Goal: Task Accomplishment & Management: Use online tool/utility

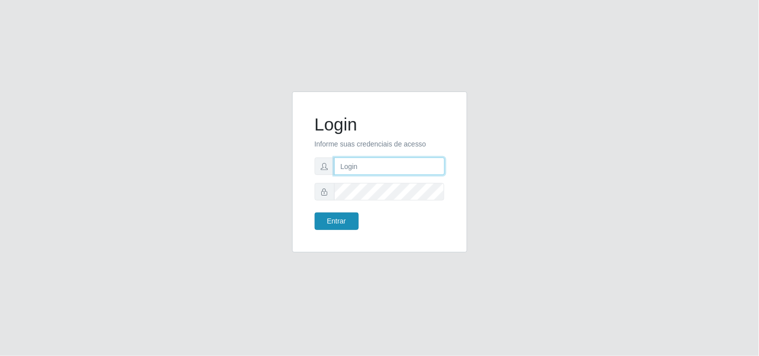
type input "[EMAIL_ADDRESS][DOMAIN_NAME]"
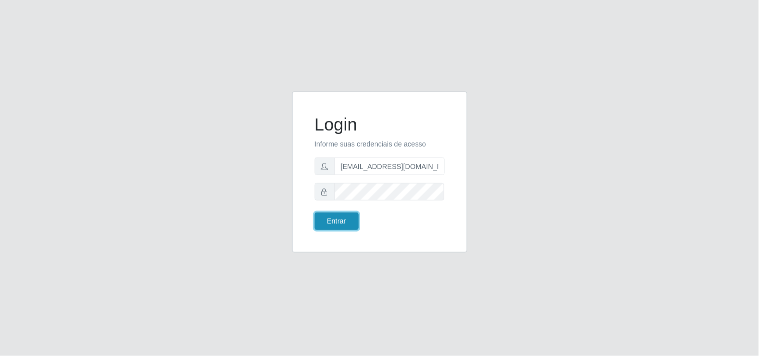
click at [332, 218] on button "Entrar" at bounding box center [337, 222] width 44 height 18
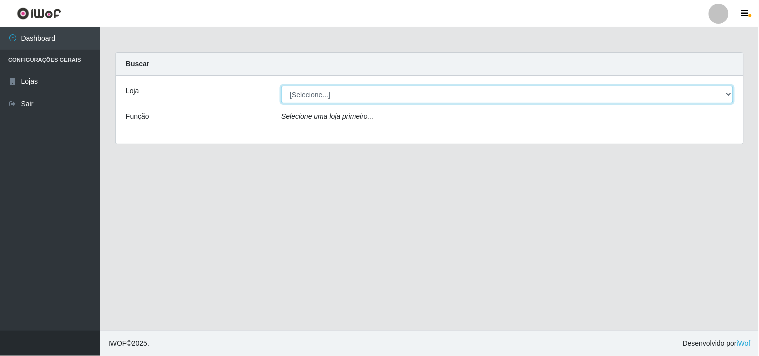
click at [731, 98] on select "[Selecione...] Hiper Queiroz - [GEOGRAPHIC_DATA]" at bounding box center [507, 95] width 452 height 18
select select "514"
click at [281, 86] on select "[Selecione...] Hiper Queiroz - [GEOGRAPHIC_DATA]" at bounding box center [507, 95] width 452 height 18
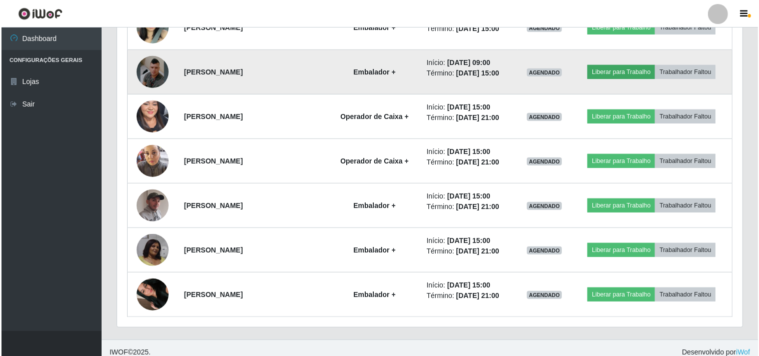
scroll to position [709, 0]
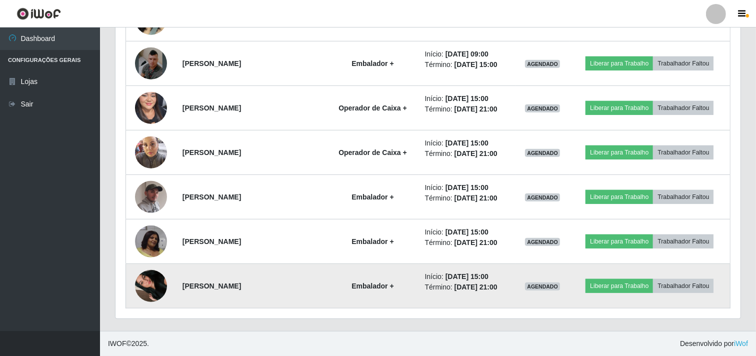
click at [152, 289] on img at bounding box center [151, 286] width 32 height 57
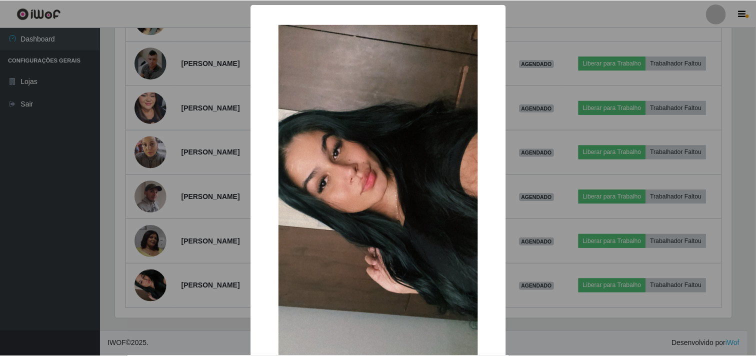
scroll to position [207, 619]
click at [95, 253] on div "× OK Cancel" at bounding box center [379, 178] width 759 height 356
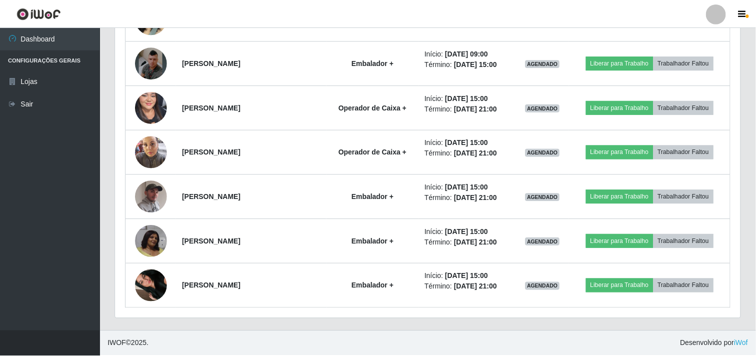
scroll to position [207, 625]
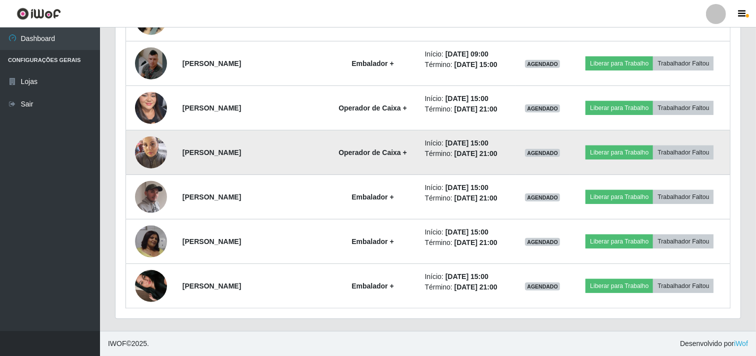
click at [146, 159] on img at bounding box center [151, 152] width 32 height 43
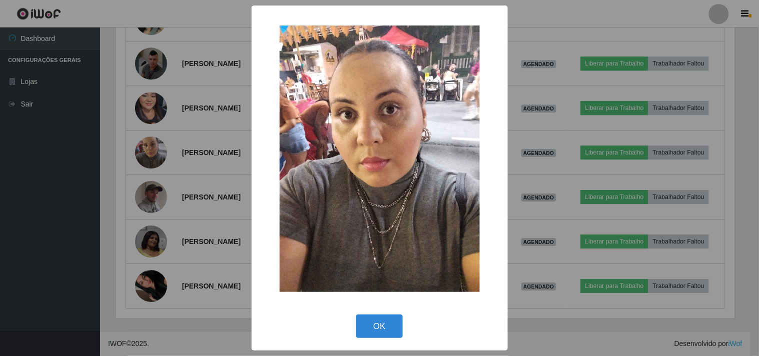
click at [77, 210] on div "× OK Cancel" at bounding box center [379, 178] width 759 height 356
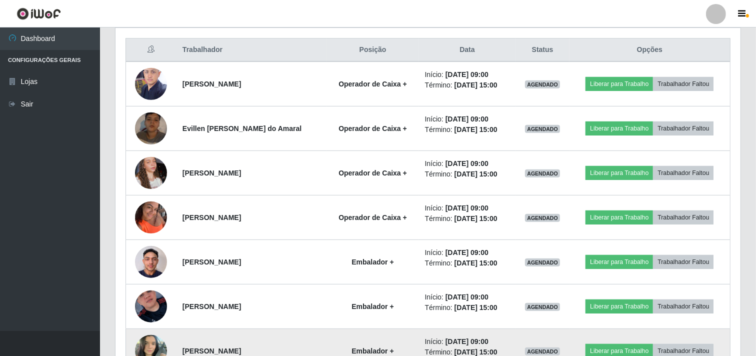
scroll to position [376, 0]
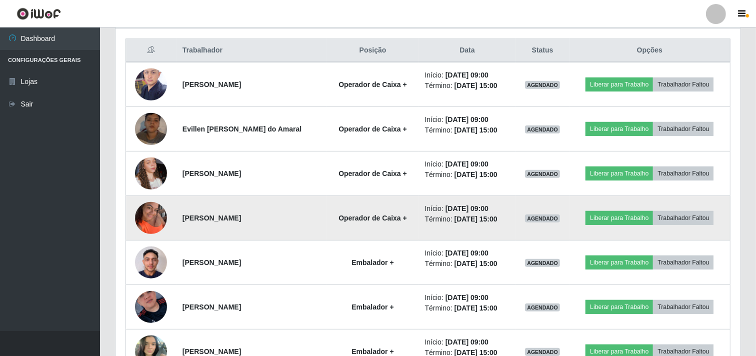
click at [155, 221] on img at bounding box center [151, 218] width 32 height 43
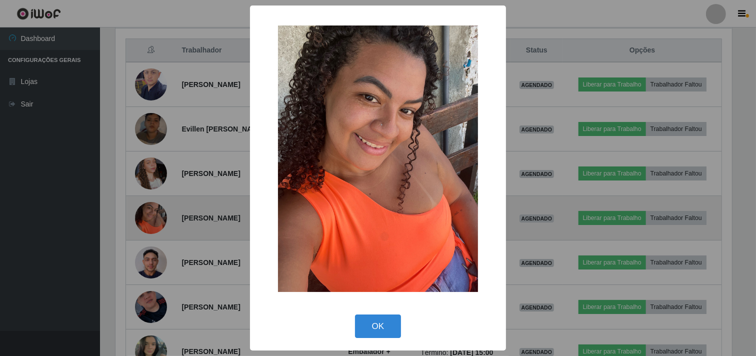
scroll to position [207, 619]
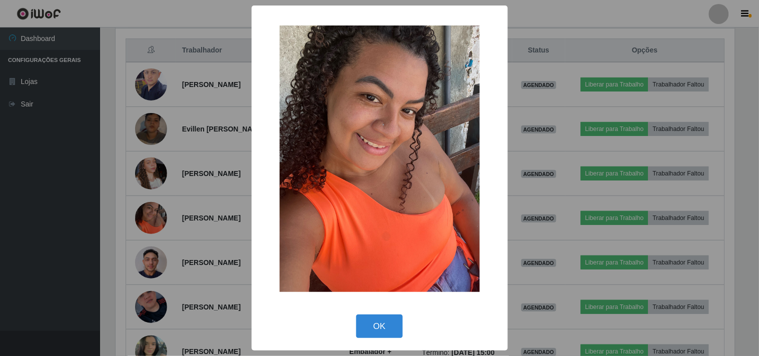
click at [103, 209] on div "× OK Cancel" at bounding box center [379, 178] width 759 height 356
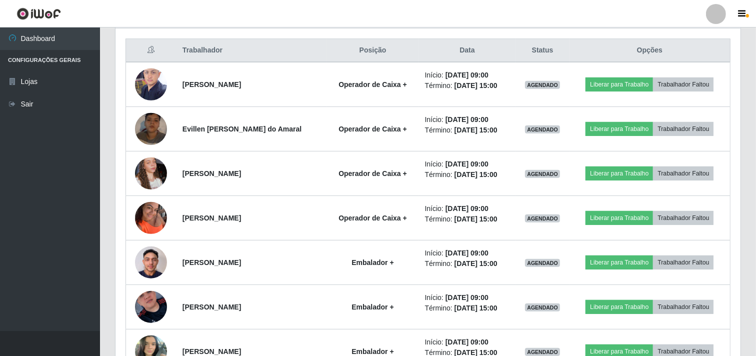
scroll to position [207, 625]
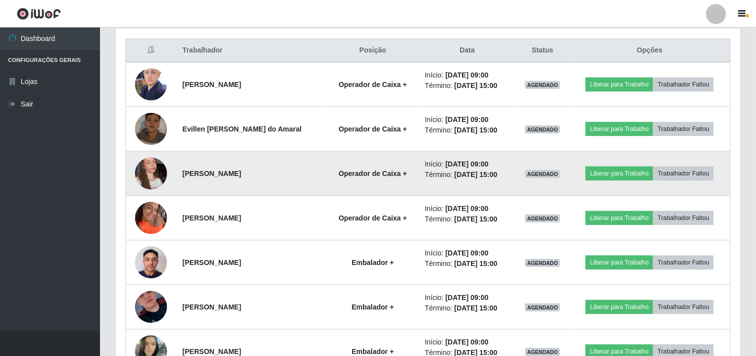
click at [143, 176] on img at bounding box center [151, 173] width 32 height 57
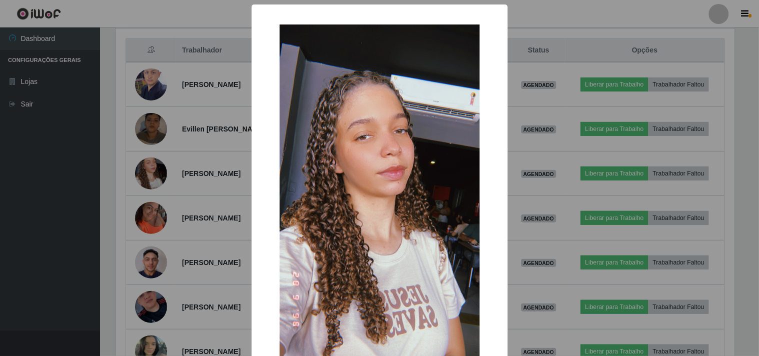
click at [54, 201] on div "× OK Cancel" at bounding box center [379, 178] width 759 height 356
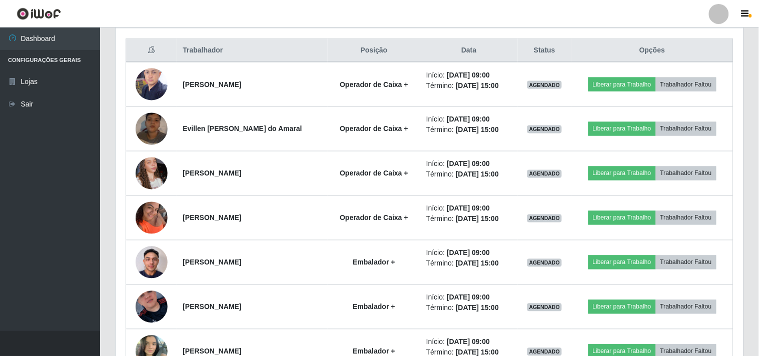
scroll to position [207, 625]
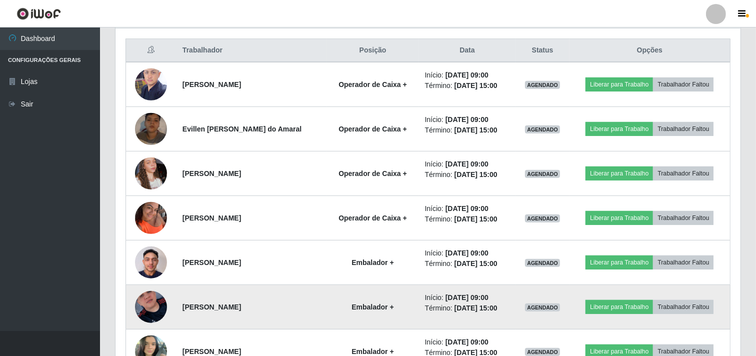
click at [144, 301] on img at bounding box center [151, 307] width 32 height 57
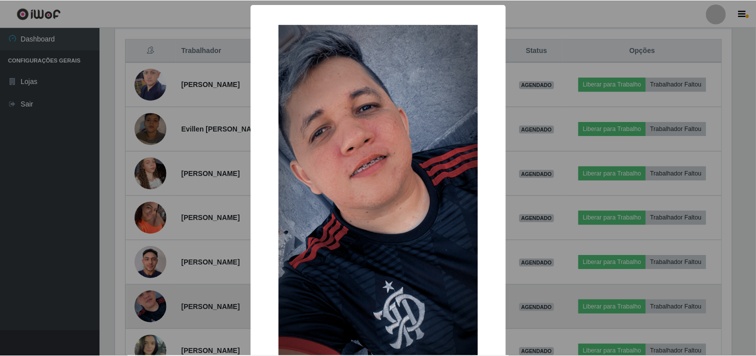
scroll to position [207, 619]
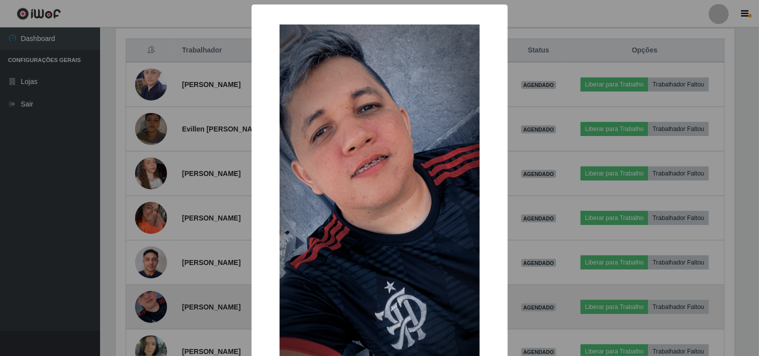
click at [144, 301] on div "× OK Cancel" at bounding box center [379, 178] width 759 height 356
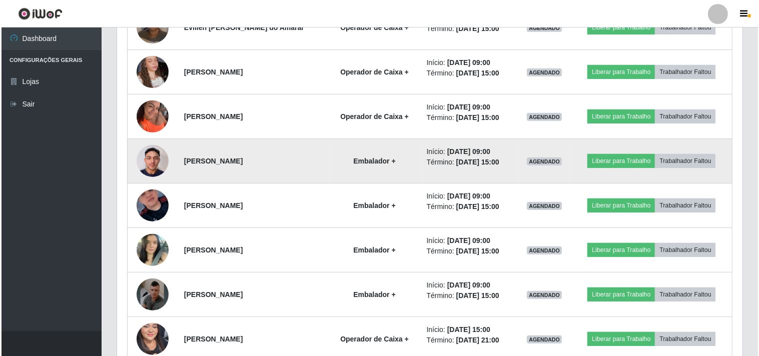
scroll to position [487, 0]
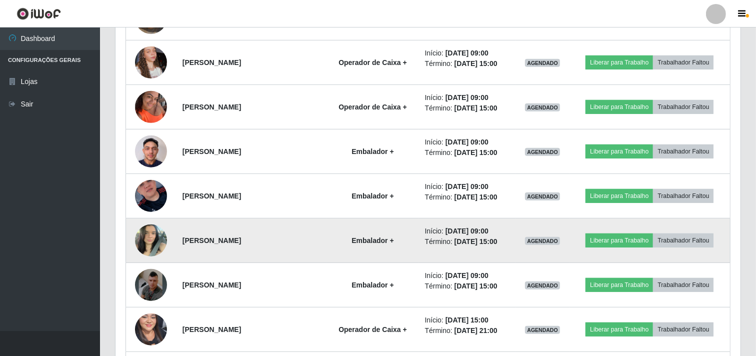
click at [143, 232] on img at bounding box center [151, 240] width 32 height 43
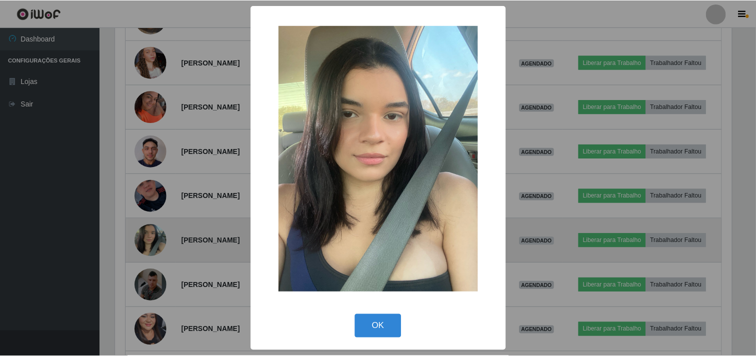
scroll to position [207, 619]
click at [143, 232] on div "× OK Cancel" at bounding box center [379, 178] width 759 height 356
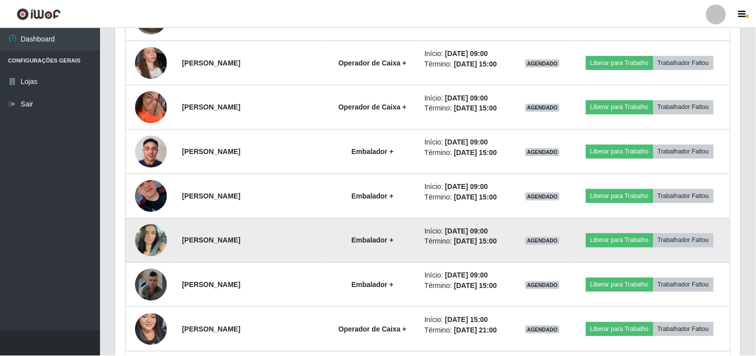
scroll to position [0, 0]
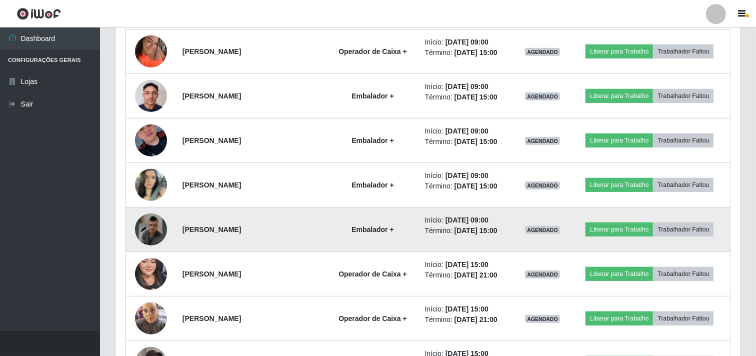
click at [143, 218] on img at bounding box center [151, 230] width 32 height 44
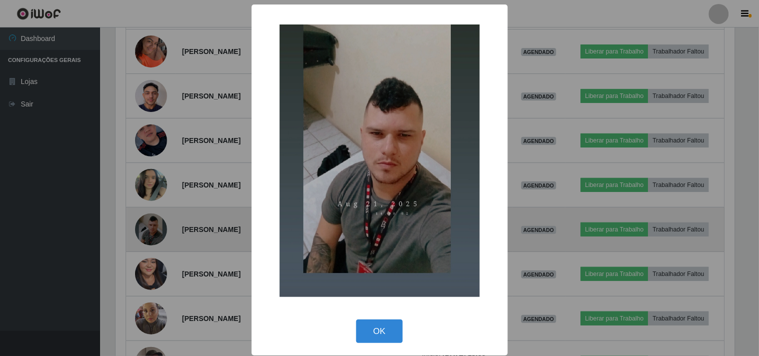
click at [143, 218] on div "× OK Cancel" at bounding box center [379, 178] width 759 height 356
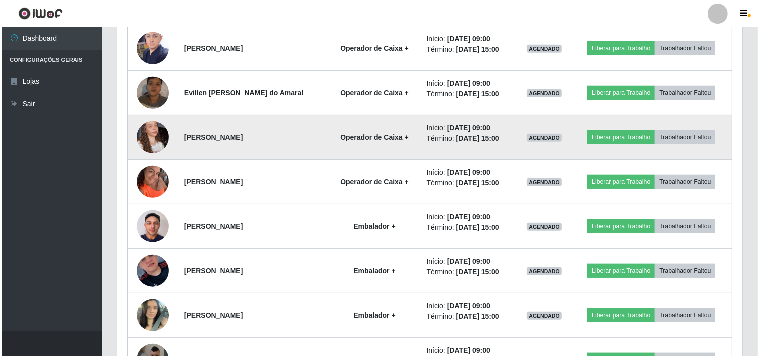
scroll to position [432, 0]
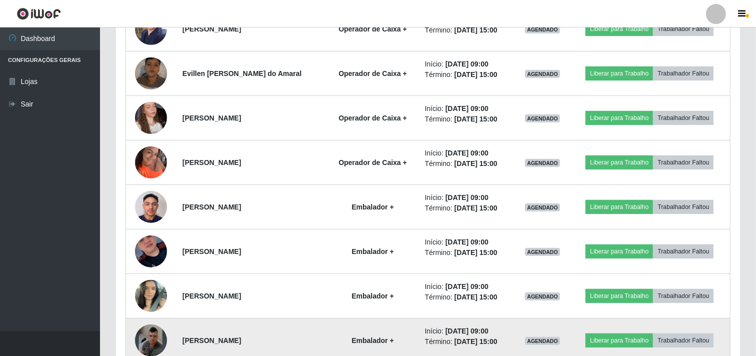
click at [145, 339] on img at bounding box center [151, 341] width 32 height 44
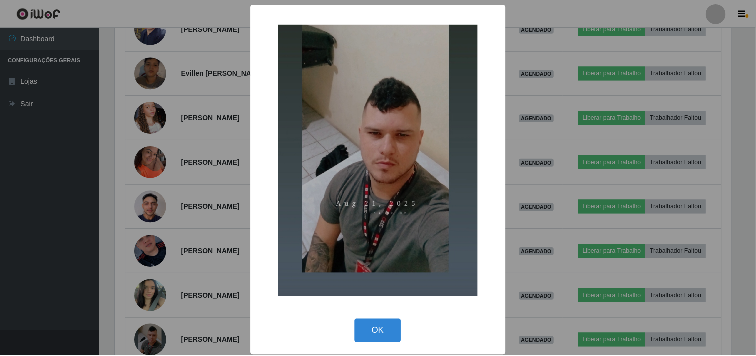
scroll to position [207, 619]
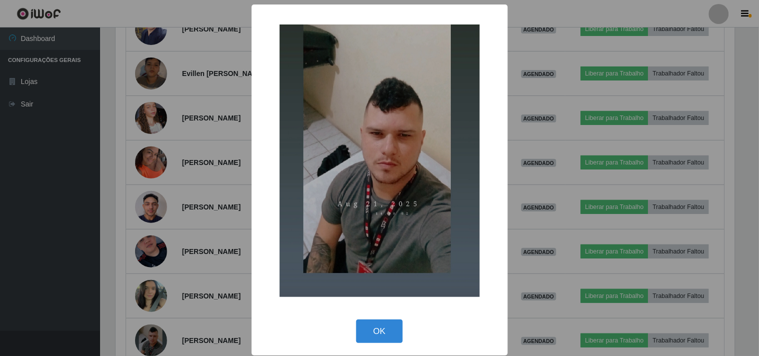
click at [87, 271] on div "× OK Cancel" at bounding box center [379, 178] width 759 height 356
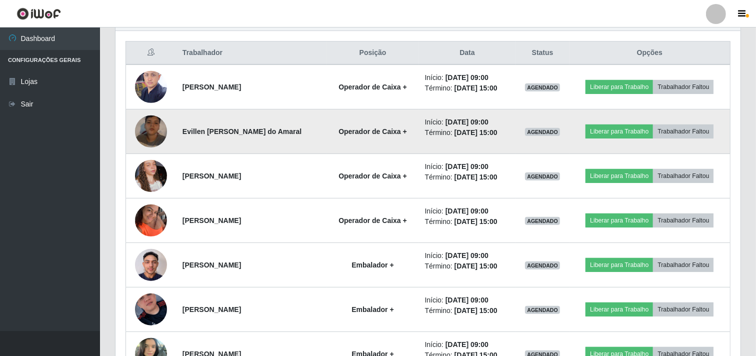
scroll to position [376, 0]
